Goal: Navigation & Orientation: Find specific page/section

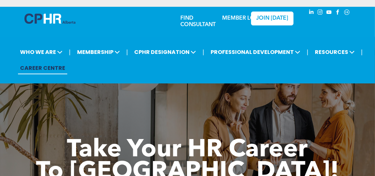
click at [240, 19] on link "MEMBER LOGIN" at bounding box center [243, 18] width 42 height 5
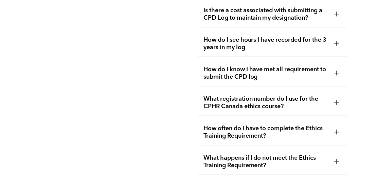
scroll to position [1373, 0]
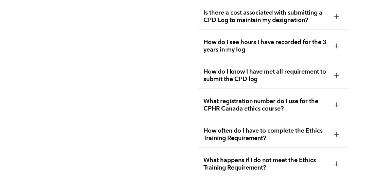
click at [336, 162] on div at bounding box center [337, 164] width 5 height 5
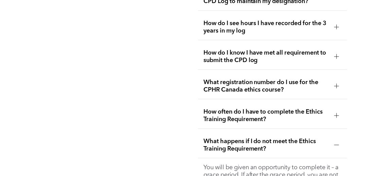
scroll to position [1358, 0]
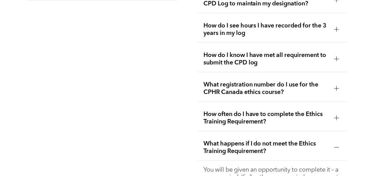
click at [334, 113] on div at bounding box center [337, 118] width 10 height 10
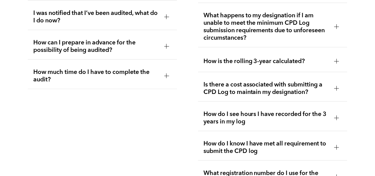
scroll to position [1250, 0]
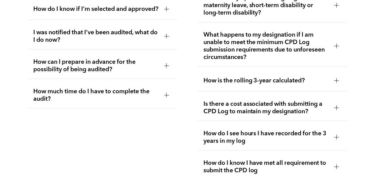
click at [336, 137] on div at bounding box center [337, 137] width 5 height 0
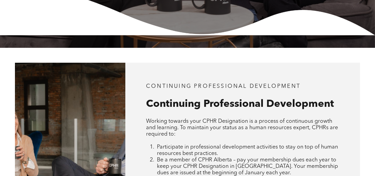
scroll to position [196, 0]
